Goal: Obtain resource: Download file/media

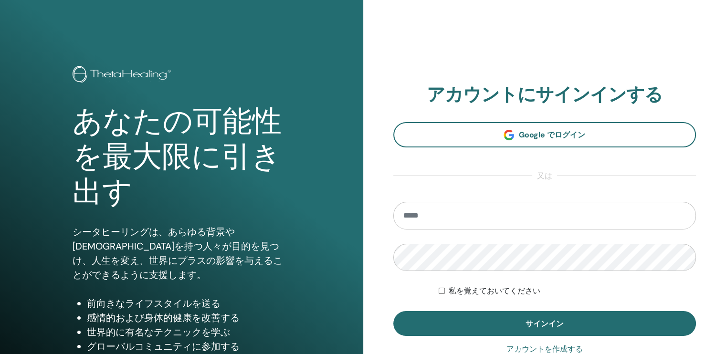
click at [420, 214] on input "email" at bounding box center [544, 216] width 303 height 28
type input "**********"
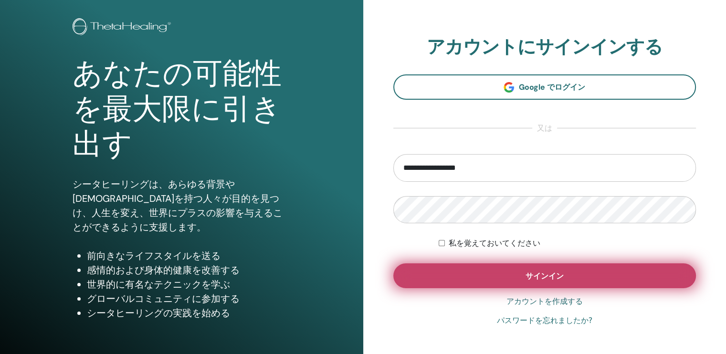
click at [536, 275] on span "サインイン" at bounding box center [544, 276] width 38 height 10
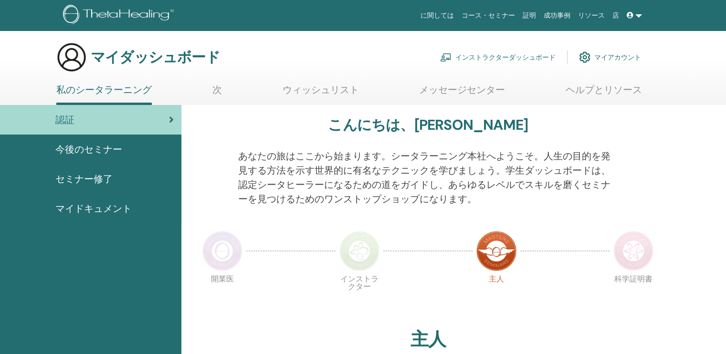
click at [504, 54] on font "インストラクターダッシュボード" at bounding box center [505, 57] width 100 height 9
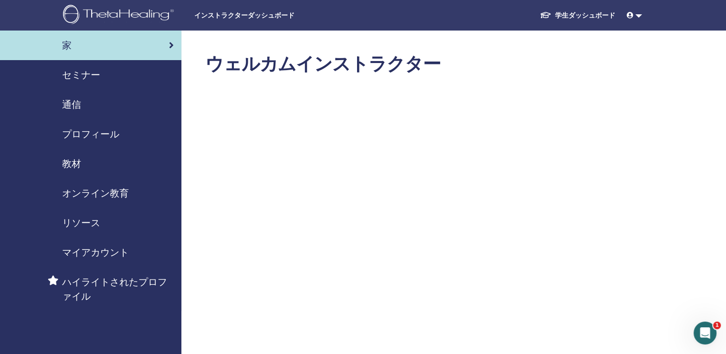
click at [78, 71] on span "セミナー" at bounding box center [81, 75] width 38 height 14
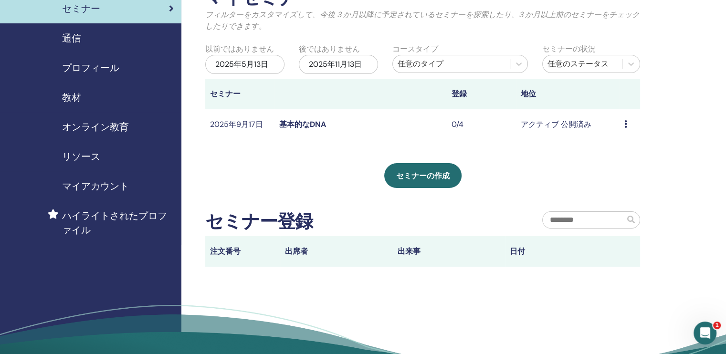
scroll to position [95, 0]
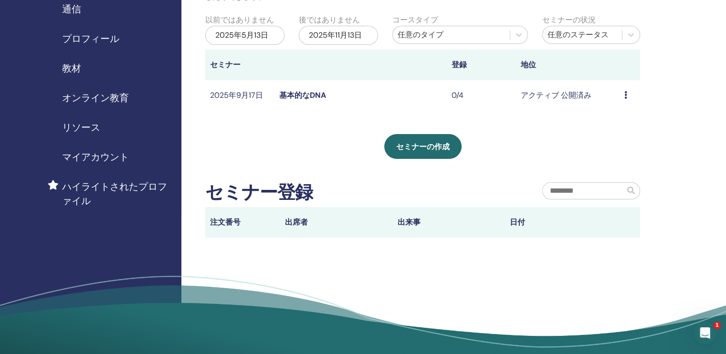
click at [71, 67] on span "教材" at bounding box center [71, 68] width 19 height 14
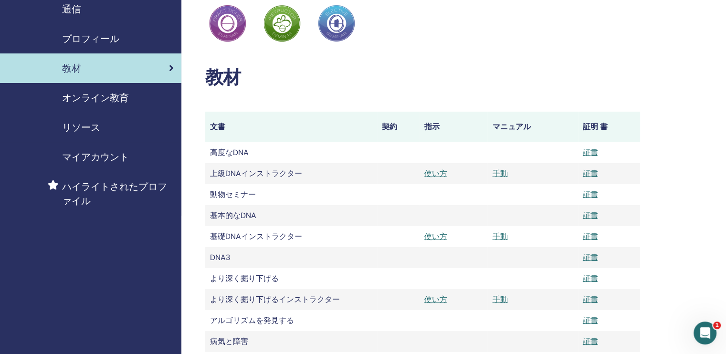
scroll to position [143, 0]
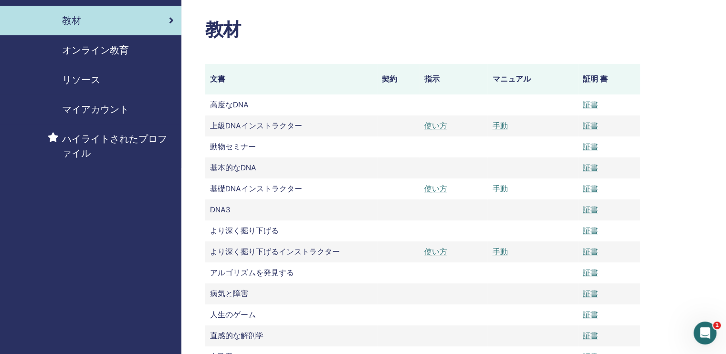
click at [501, 188] on link "手動" at bounding box center [499, 189] width 15 height 10
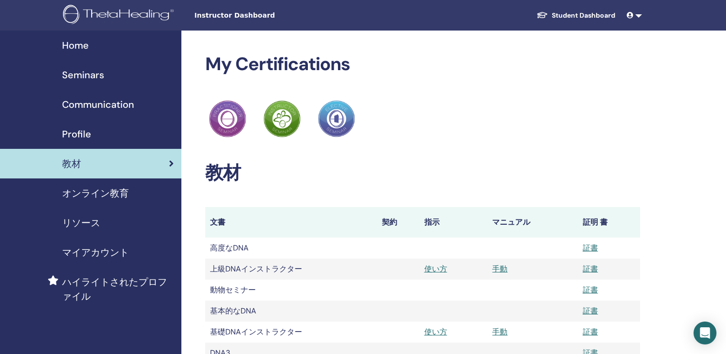
scroll to position [143, 0]
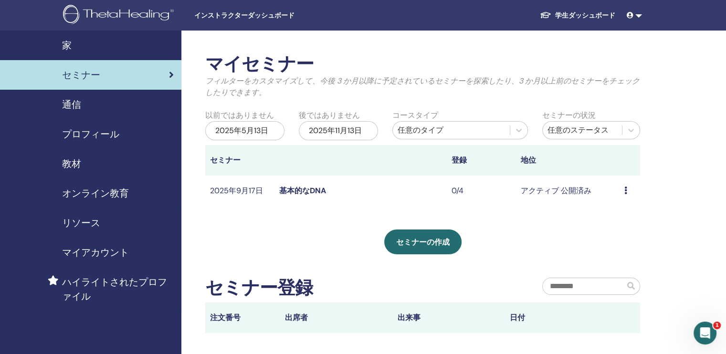
click at [77, 162] on span "教材" at bounding box center [71, 164] width 19 height 14
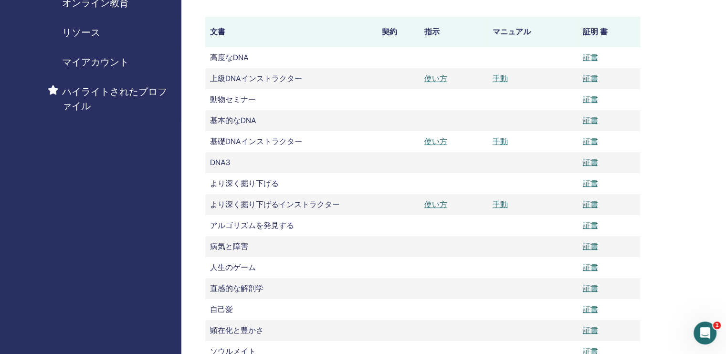
scroll to position [191, 0]
click at [431, 142] on link "使い方" at bounding box center [435, 141] width 23 height 10
